Goal: Entertainment & Leisure: Consume media (video, audio)

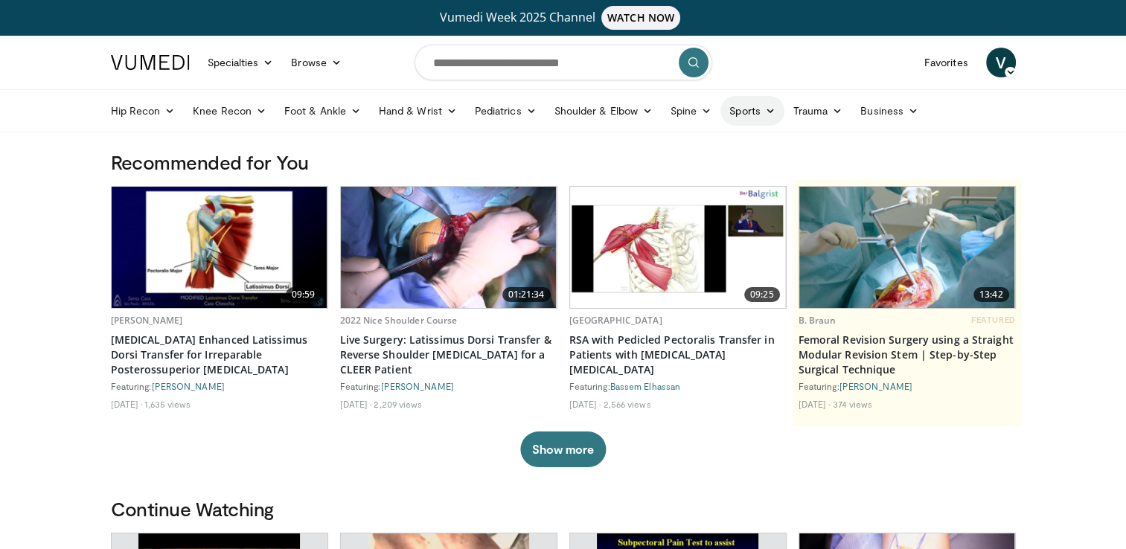
click at [763, 117] on link "Sports" at bounding box center [752, 111] width 64 height 30
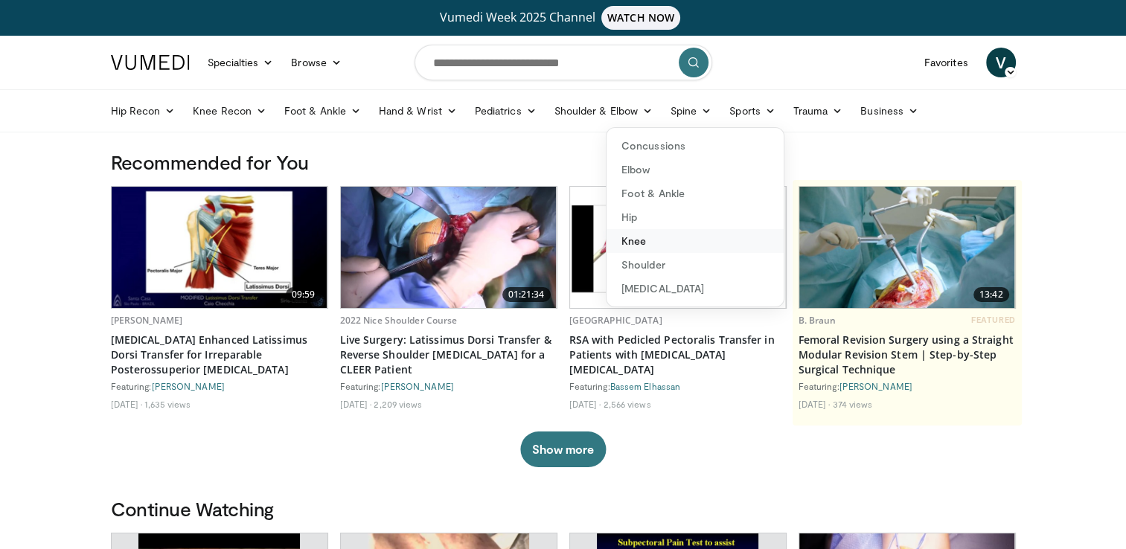
click at [633, 238] on link "Knee" at bounding box center [694, 241] width 177 height 24
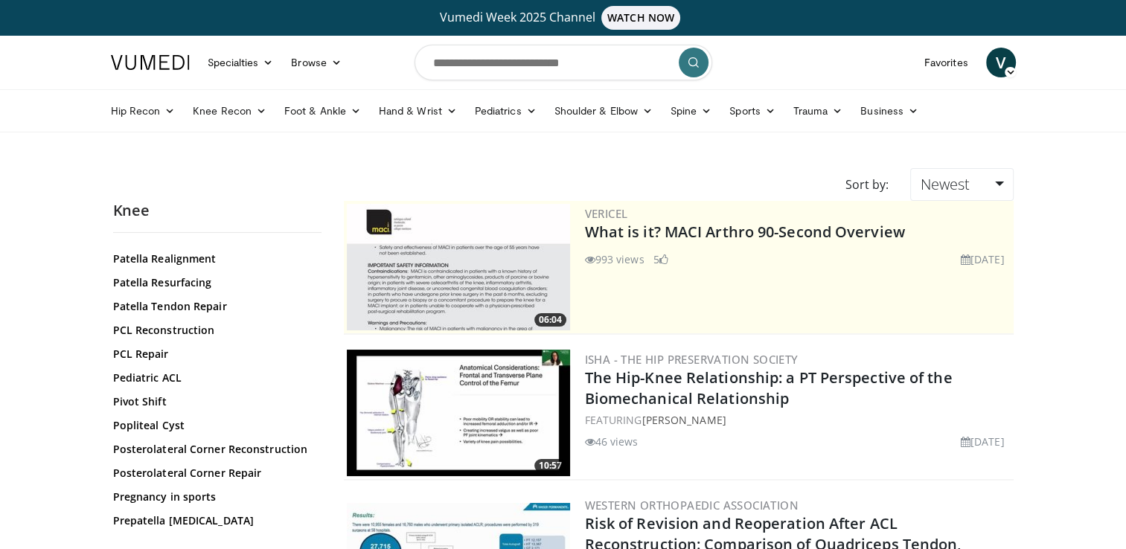
scroll to position [1607, 0]
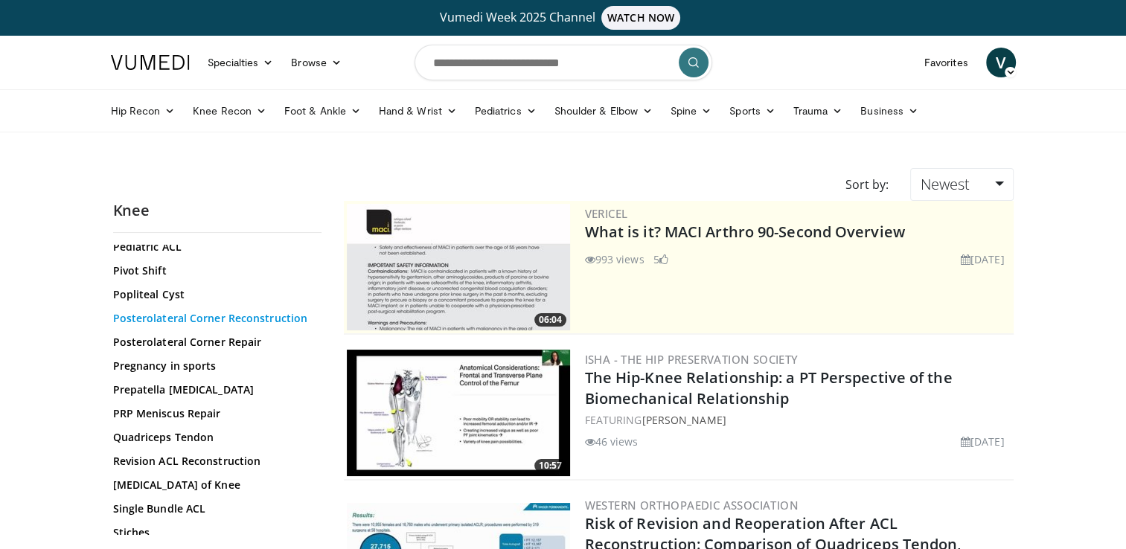
click at [193, 326] on link "Posterolateral Corner Reconstruction" at bounding box center [213, 318] width 201 height 15
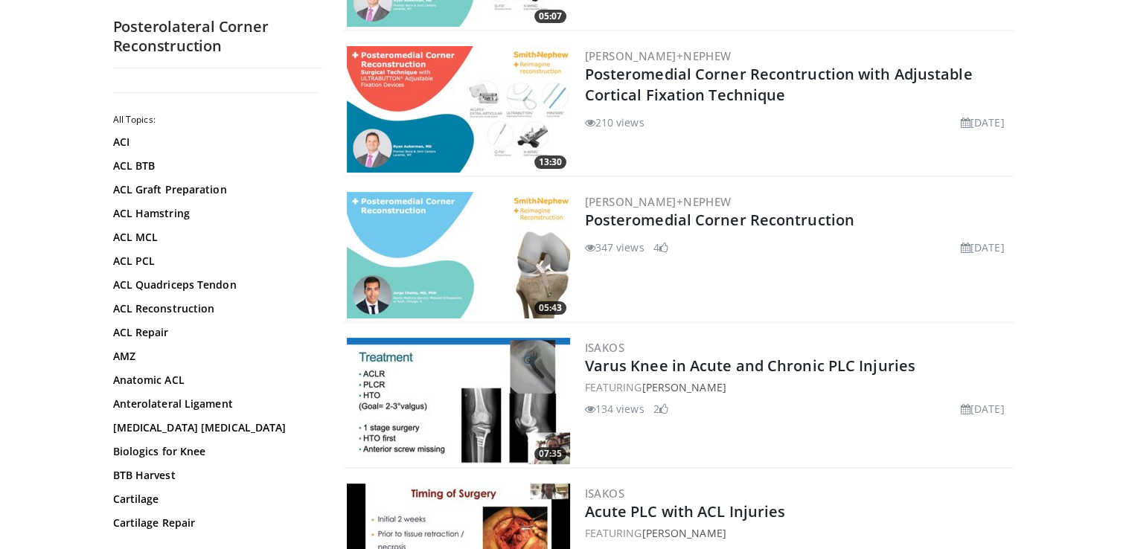
scroll to position [406, 0]
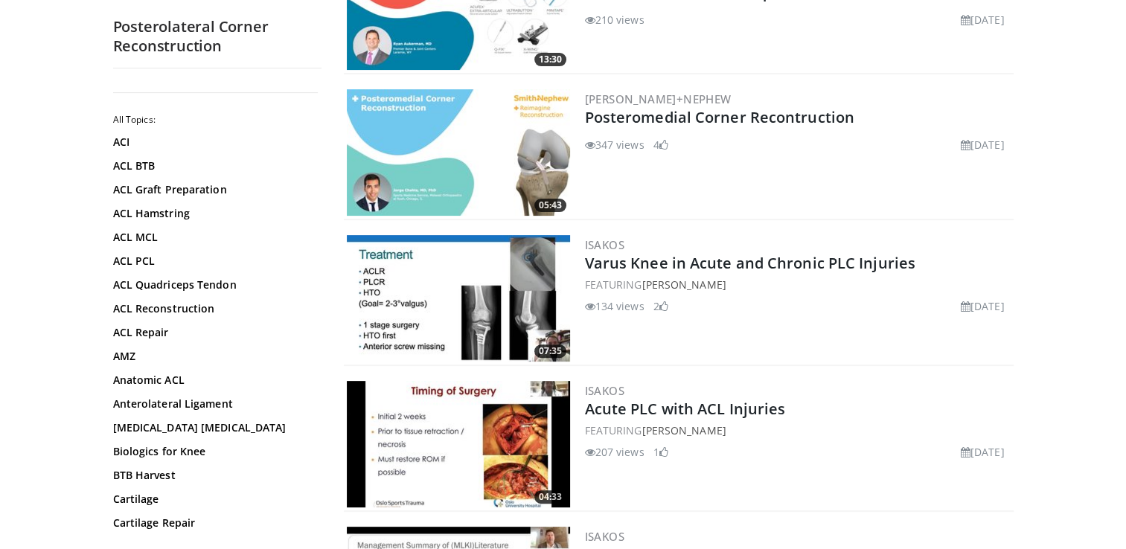
click at [479, 289] on img at bounding box center [458, 298] width 223 height 127
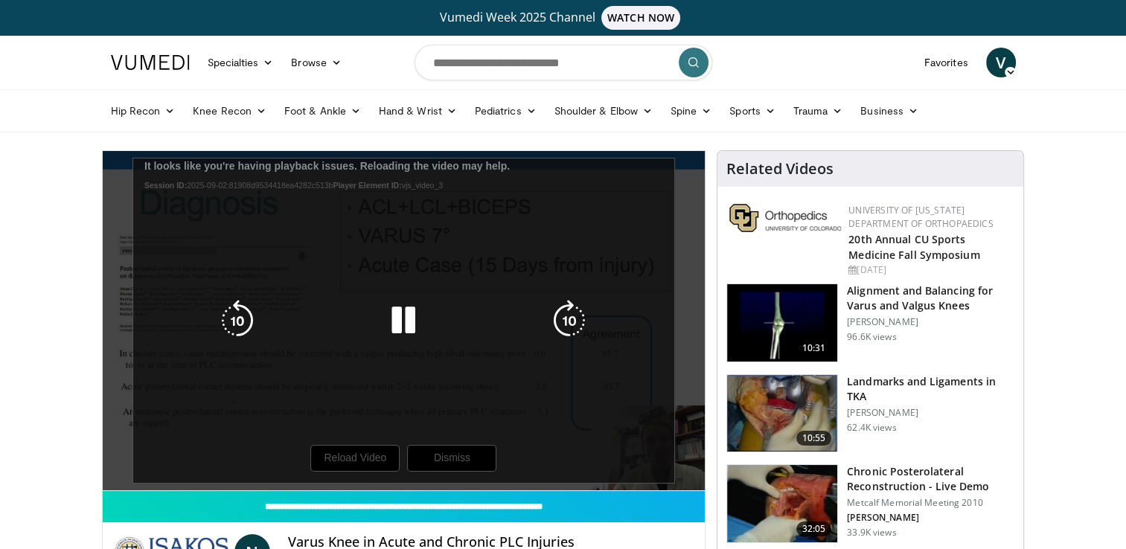
click at [394, 251] on div "10 seconds Tap to unmute" at bounding box center [404, 320] width 603 height 339
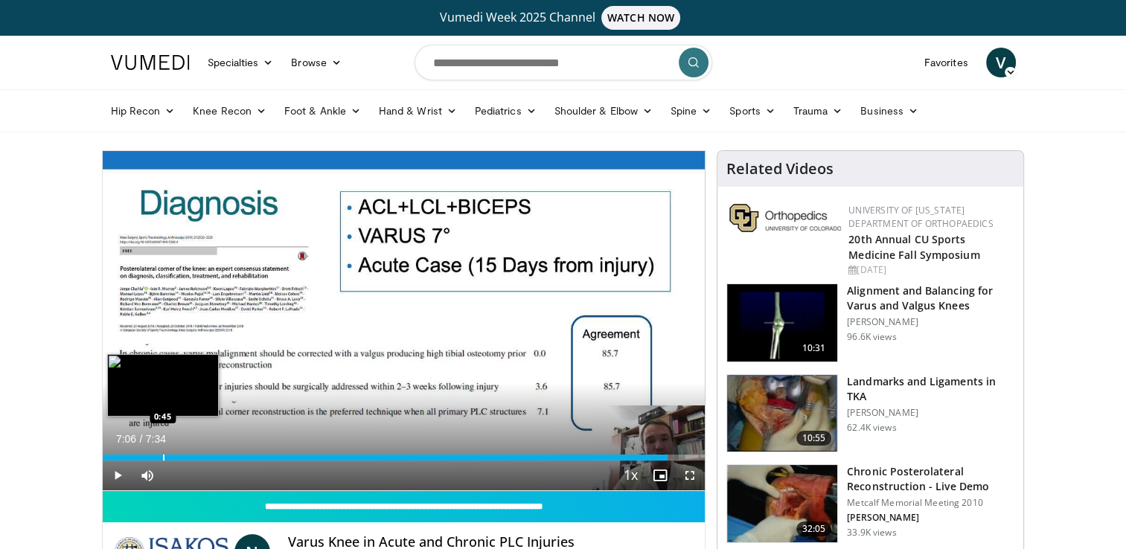
click at [162, 452] on div "Loaded : 93.81% 7:06 0:45" at bounding box center [404, 453] width 603 height 14
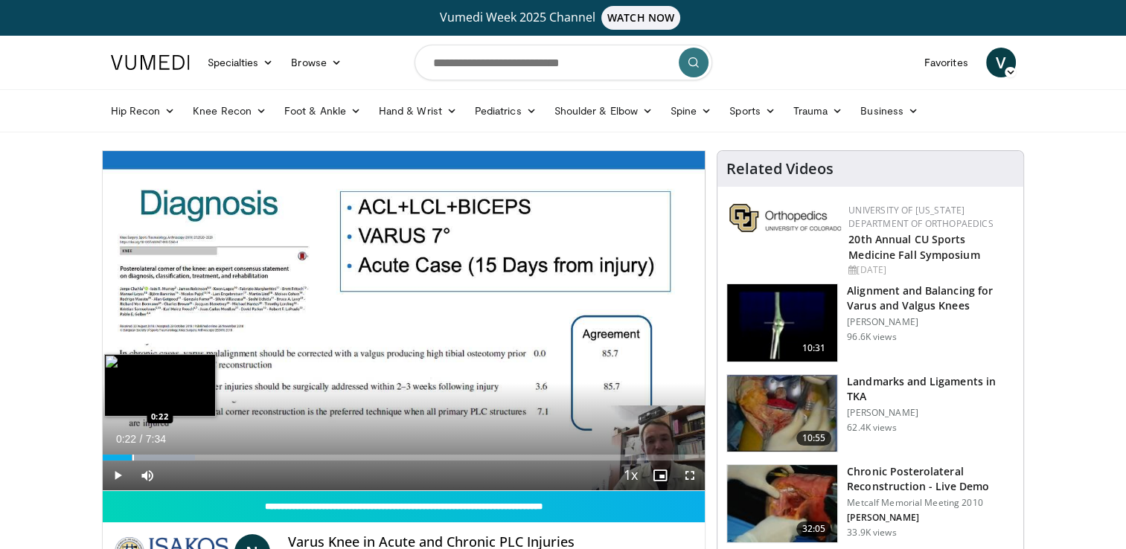
click at [131, 453] on div "Loaded : 15.41% 0:22 0:22" at bounding box center [404, 453] width 603 height 14
click at [118, 457] on div "Progress Bar" at bounding box center [118, 458] width 1 height 6
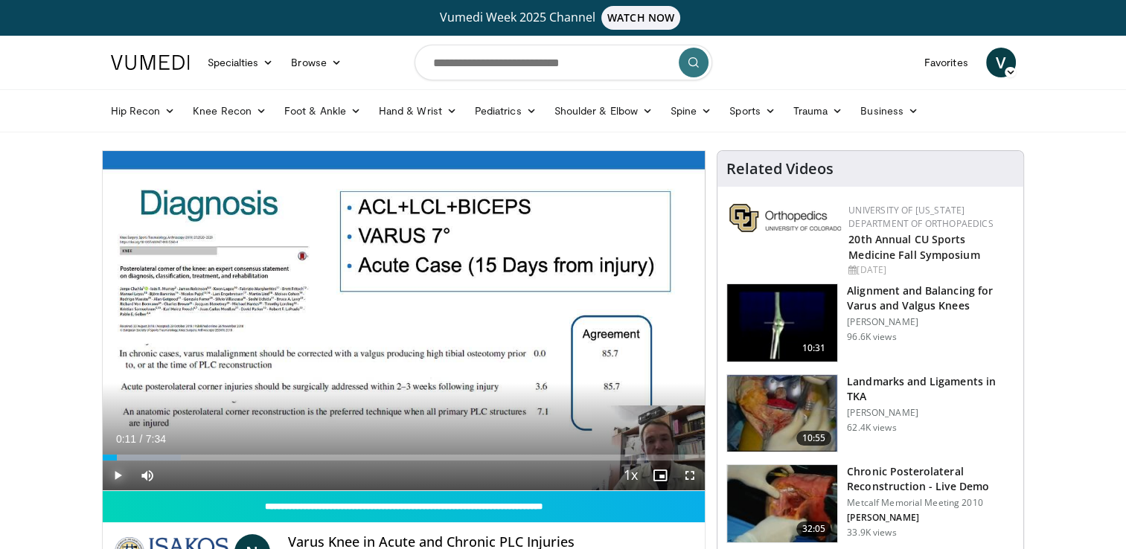
click at [118, 472] on span "Video Player" at bounding box center [118, 476] width 30 height 30
click at [113, 476] on span "Video Player" at bounding box center [118, 476] width 30 height 30
click at [121, 470] on span "Video Player" at bounding box center [118, 476] width 30 height 30
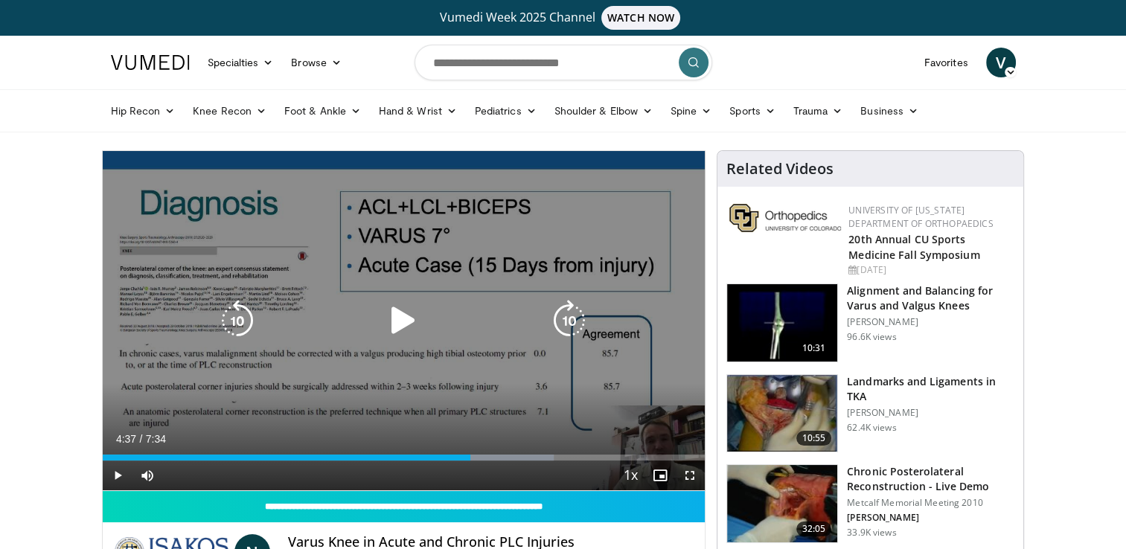
click at [406, 305] on icon "Video Player" at bounding box center [403, 321] width 42 height 42
click at [411, 307] on icon "Video Player" at bounding box center [403, 321] width 42 height 42
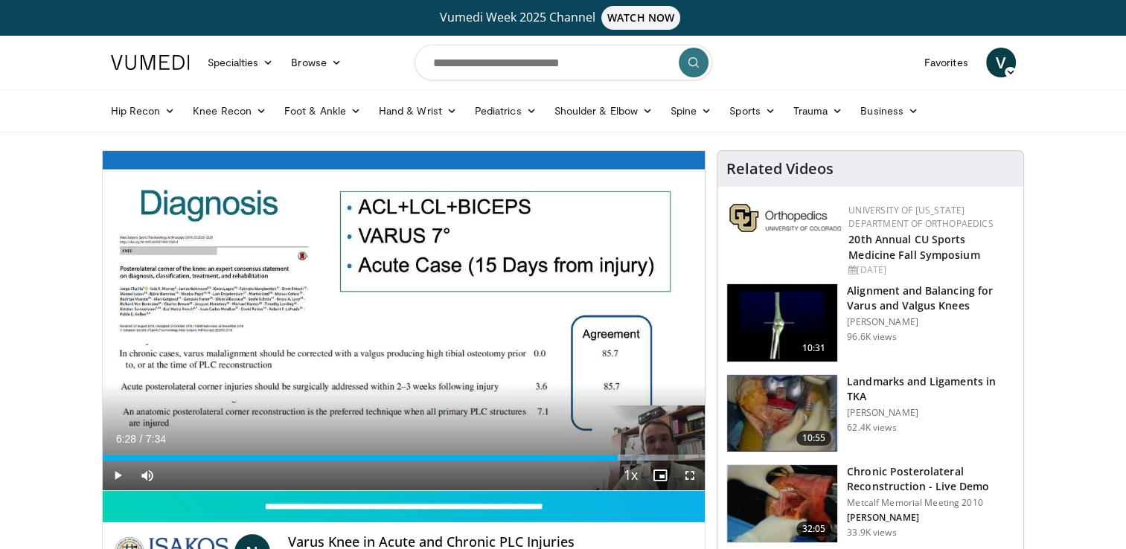
click at [411, 307] on div "10 seconds Tap to unmute" at bounding box center [404, 320] width 603 height 339
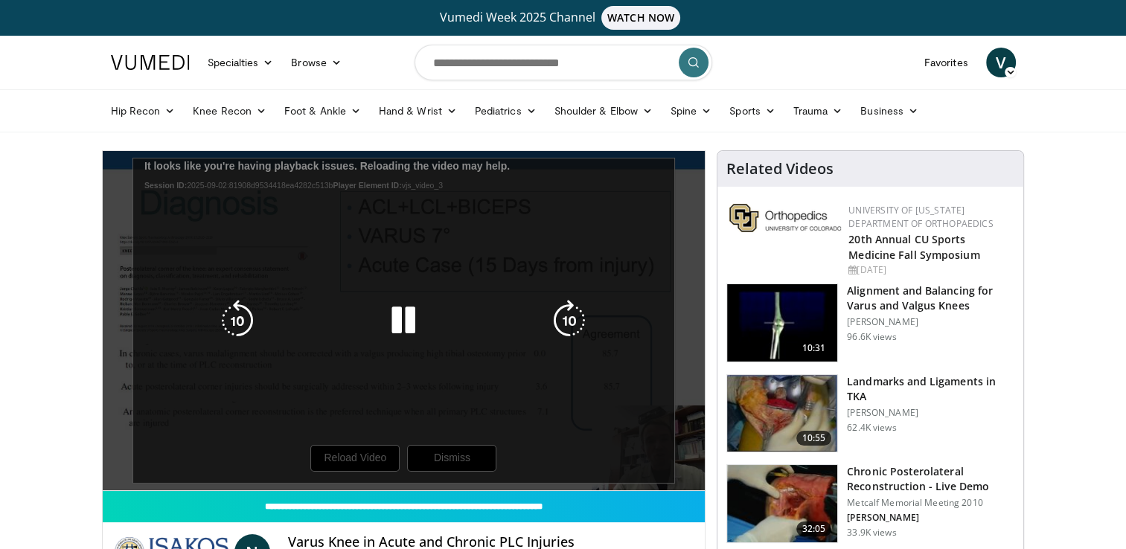
click at [400, 310] on icon "Video Player" at bounding box center [403, 321] width 42 height 42
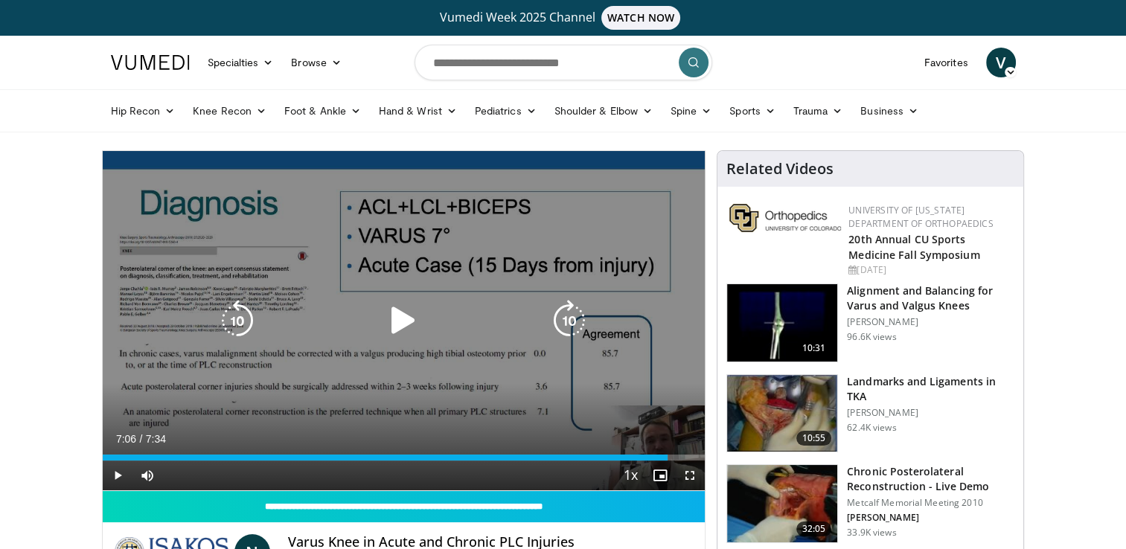
click at [400, 310] on icon "Video Player" at bounding box center [403, 321] width 42 height 42
click at [405, 324] on icon "Video Player" at bounding box center [403, 321] width 42 height 42
